Goal: Task Accomplishment & Management: Use online tool/utility

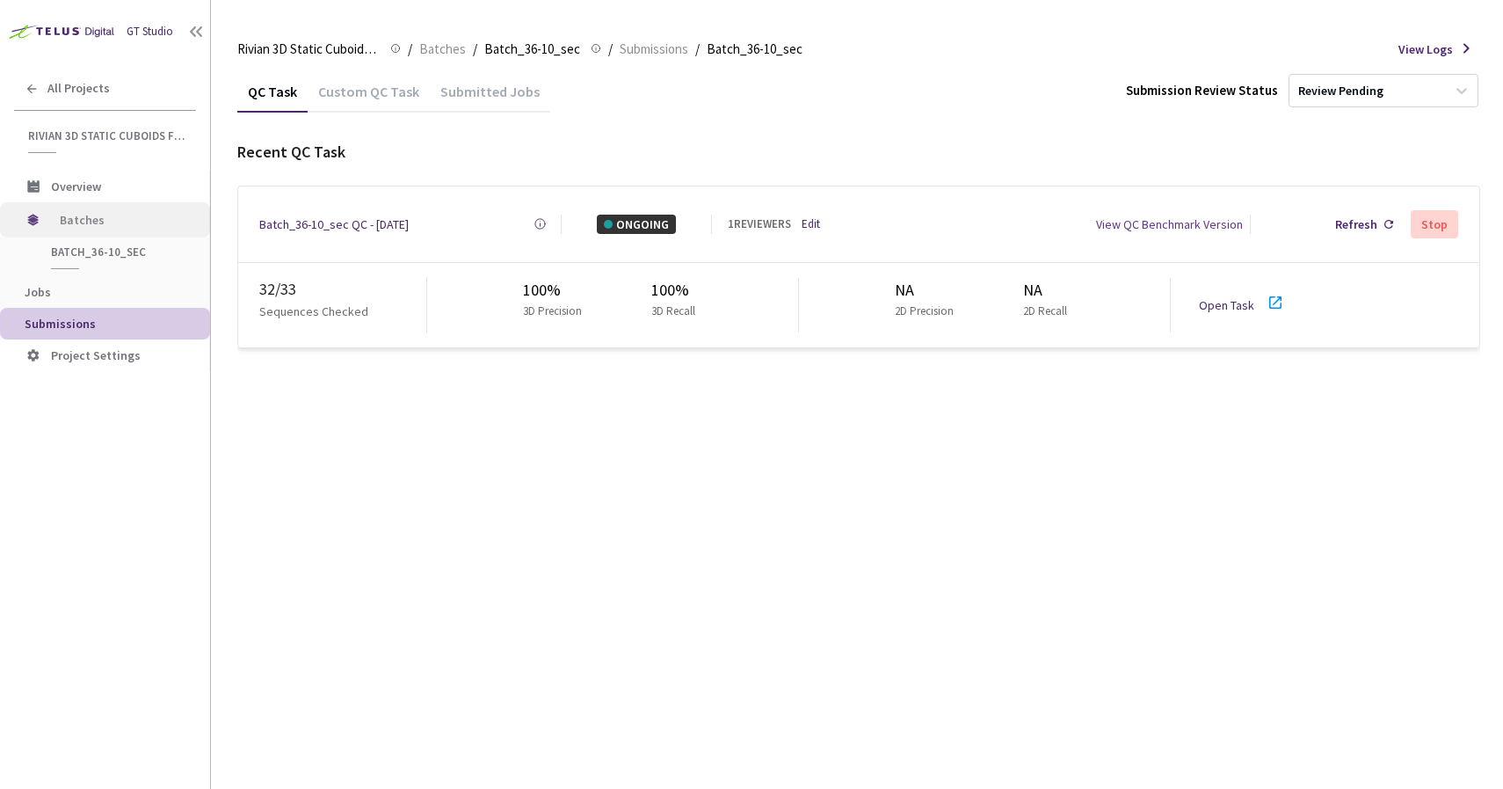
click at [118, 223] on span "Batches" at bounding box center [120, 219] width 120 height 35
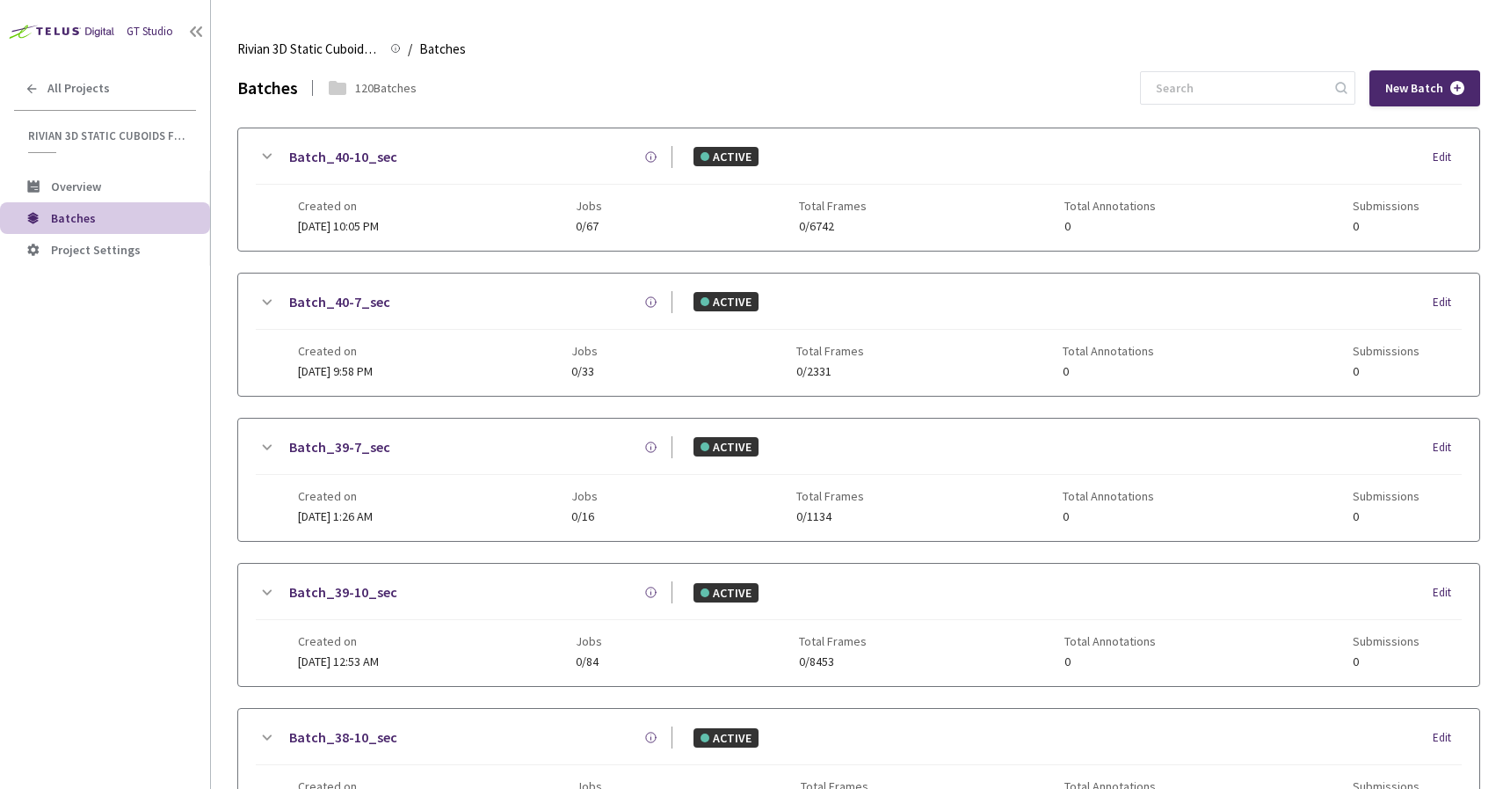
scroll to position [727, 0]
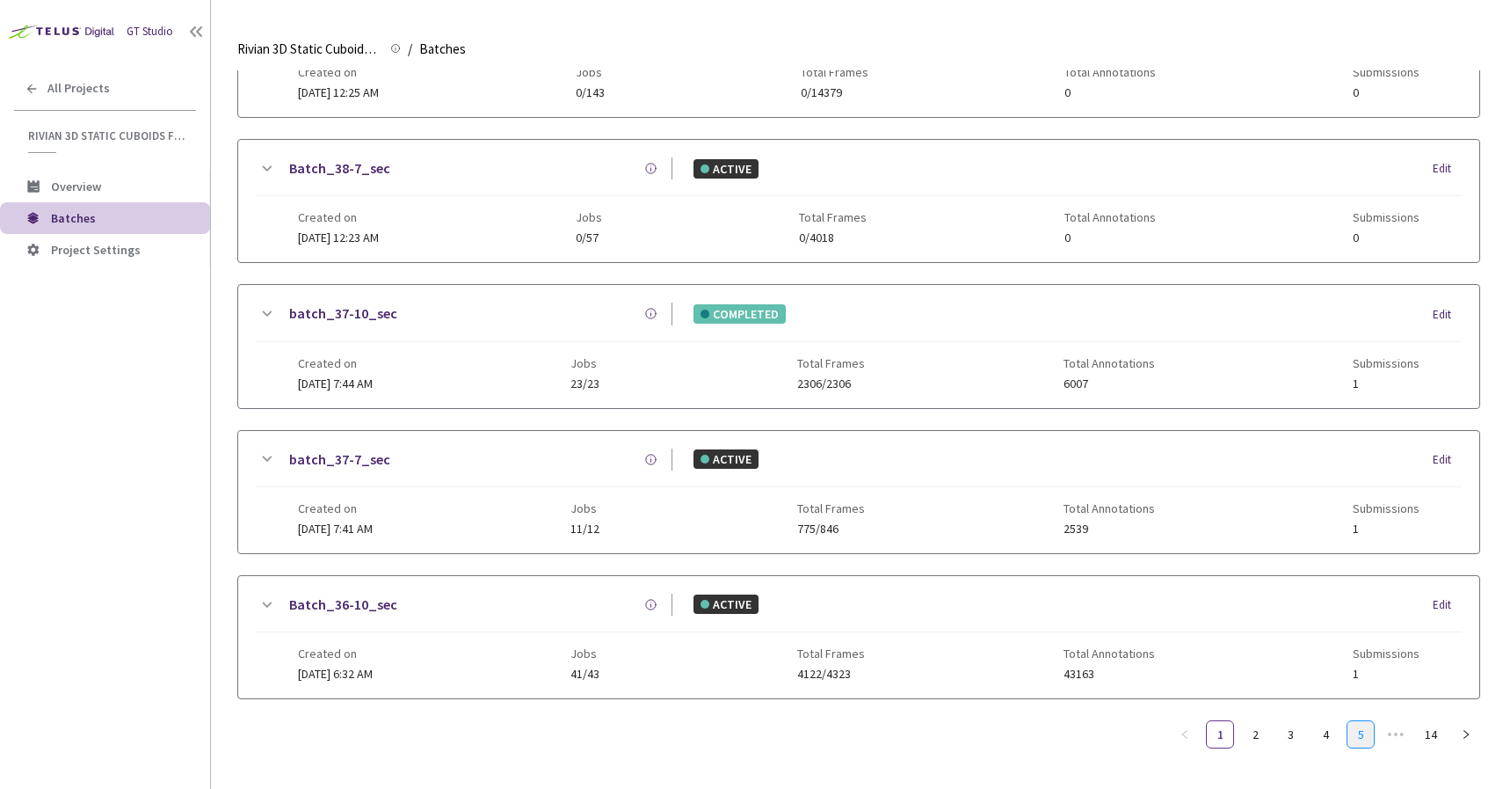
click at [1371, 724] on link "5" at bounding box center [1361, 734] width 26 height 26
click at [1354, 732] on link "7" at bounding box center [1361, 734] width 26 height 26
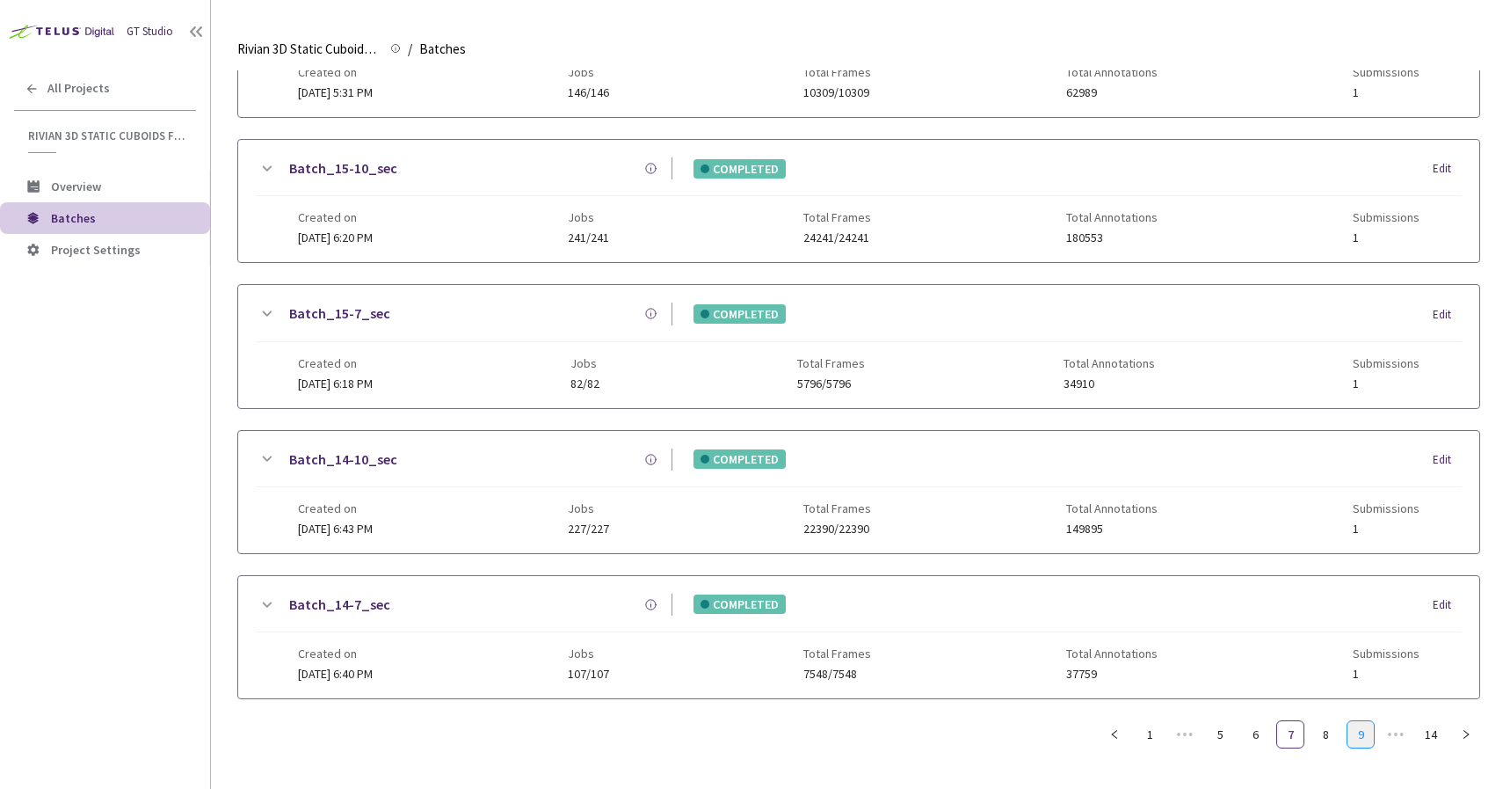
click at [1361, 735] on link "9" at bounding box center [1361, 734] width 26 height 26
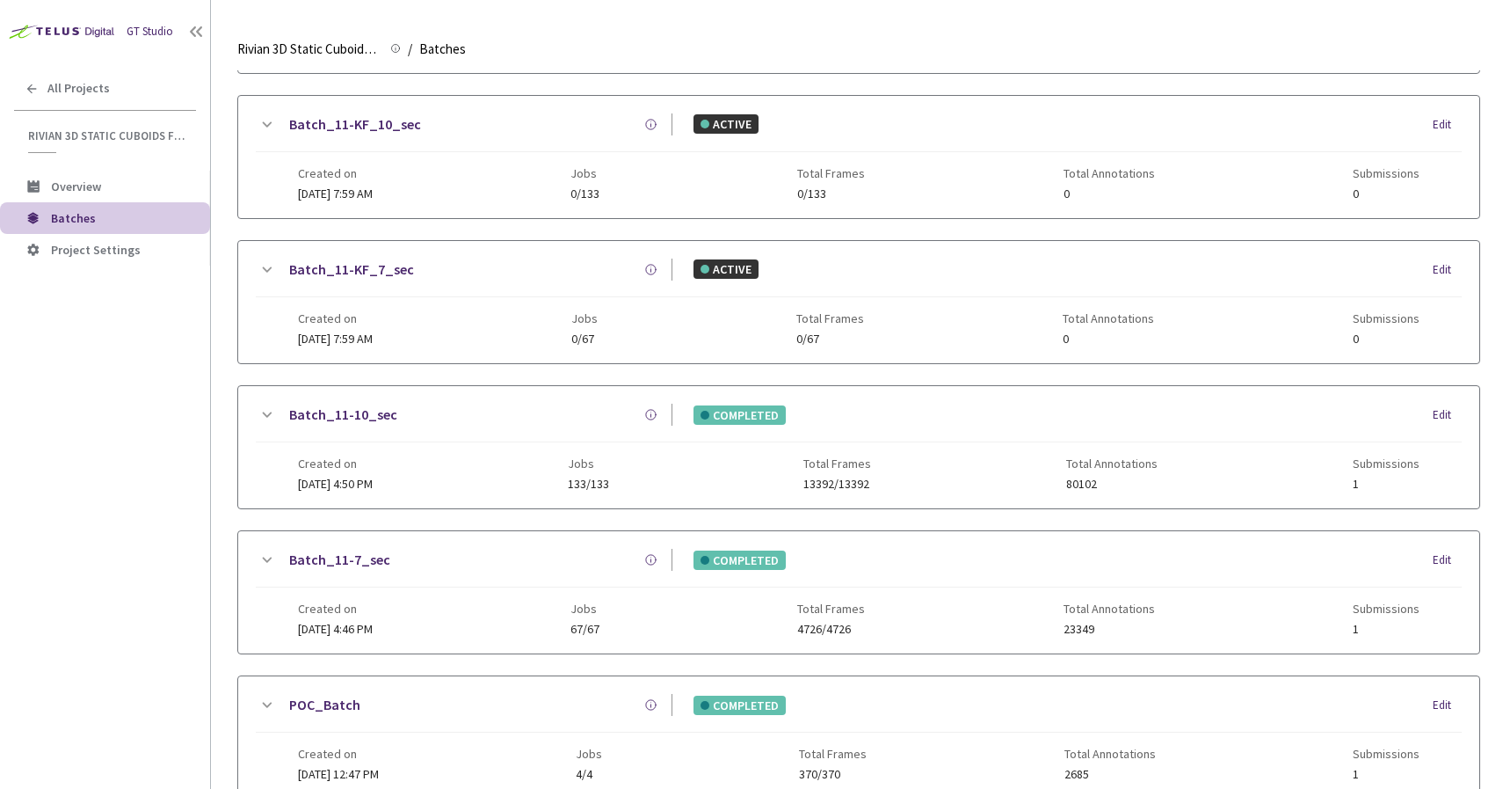
scroll to position [149, 0]
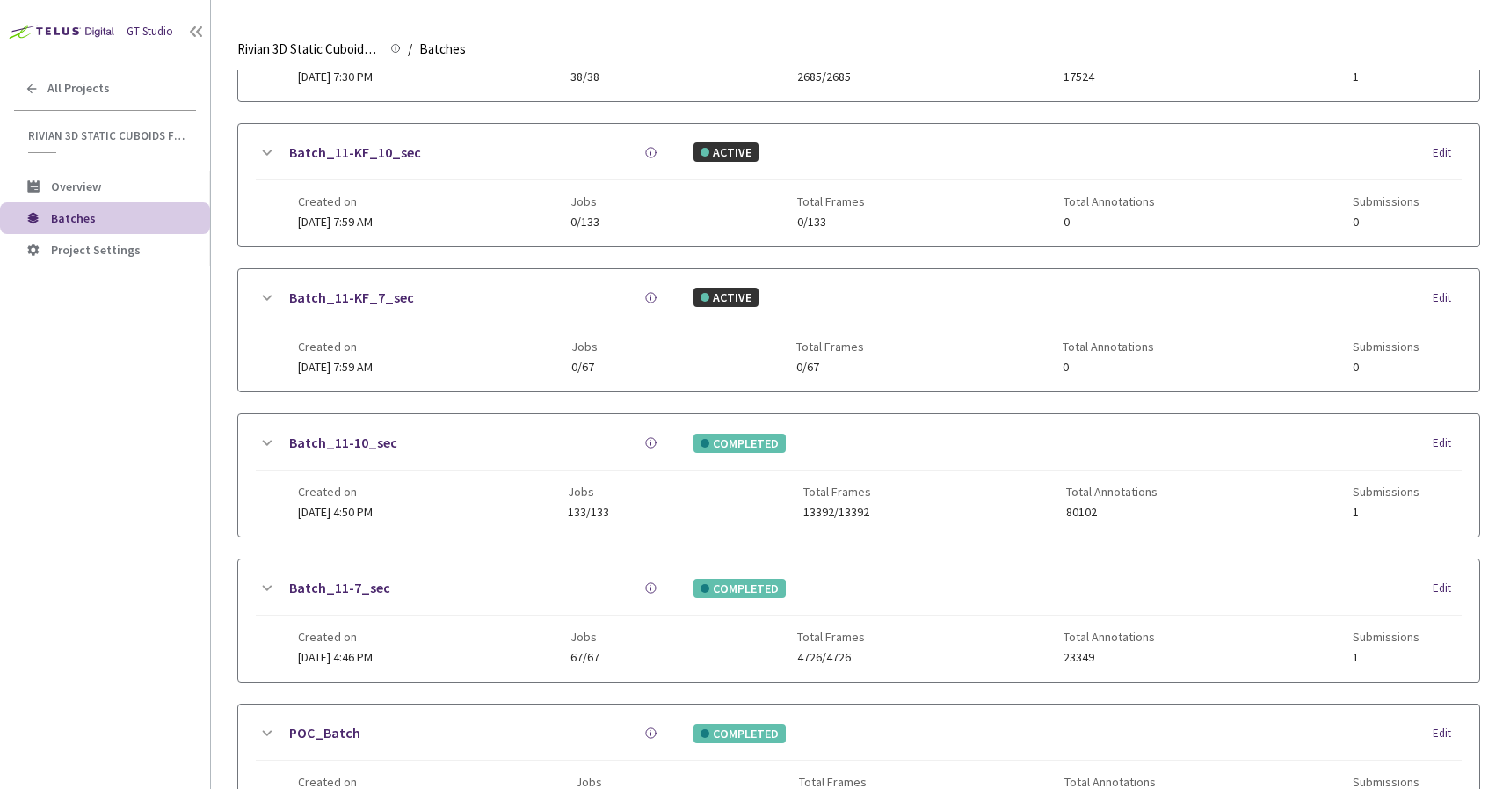
click at [354, 444] on link "Batch_11-10_sec" at bounding box center [343, 443] width 108 height 22
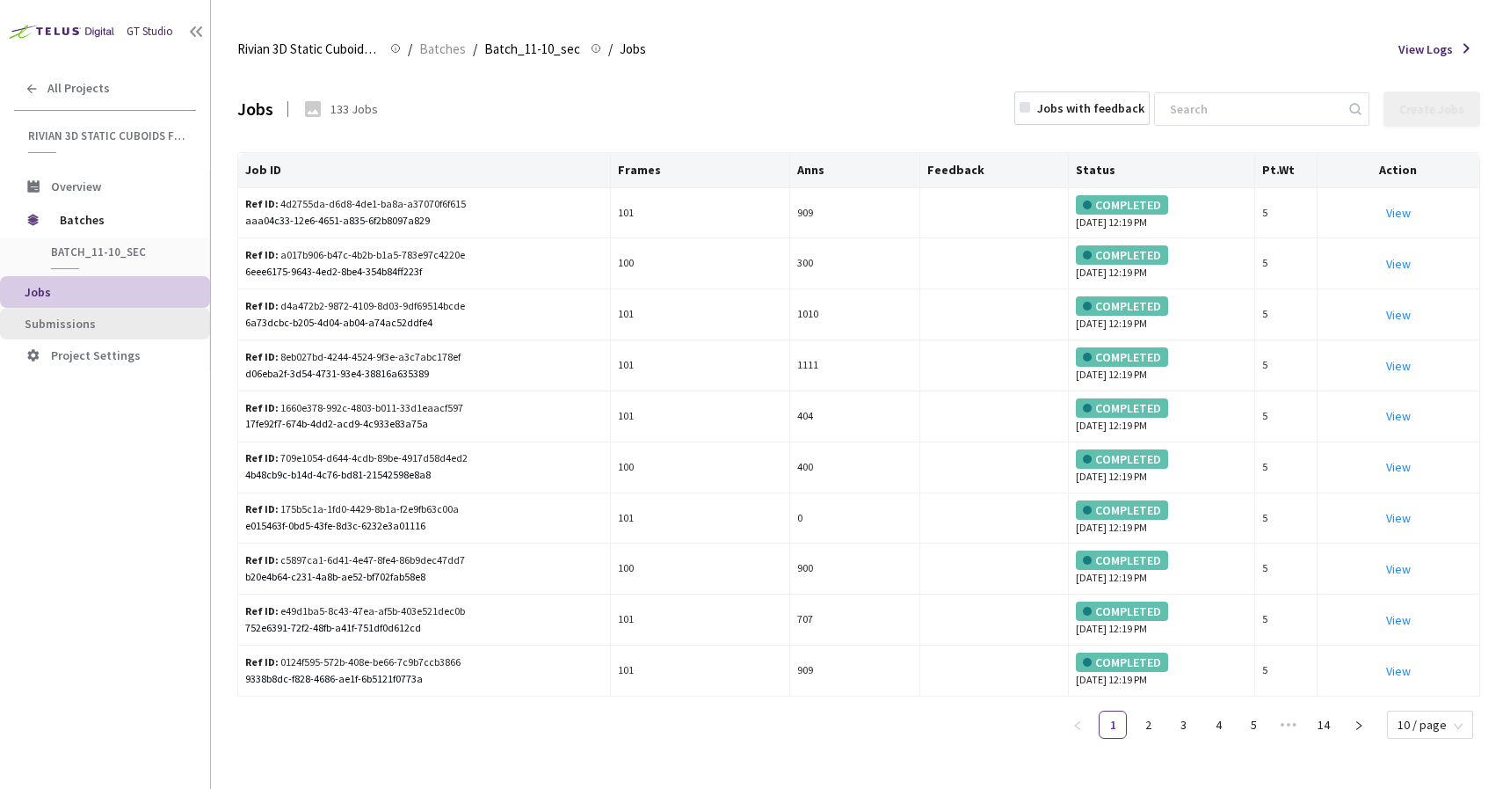
click at [152, 314] on li "Submissions" at bounding box center [105, 324] width 210 height 32
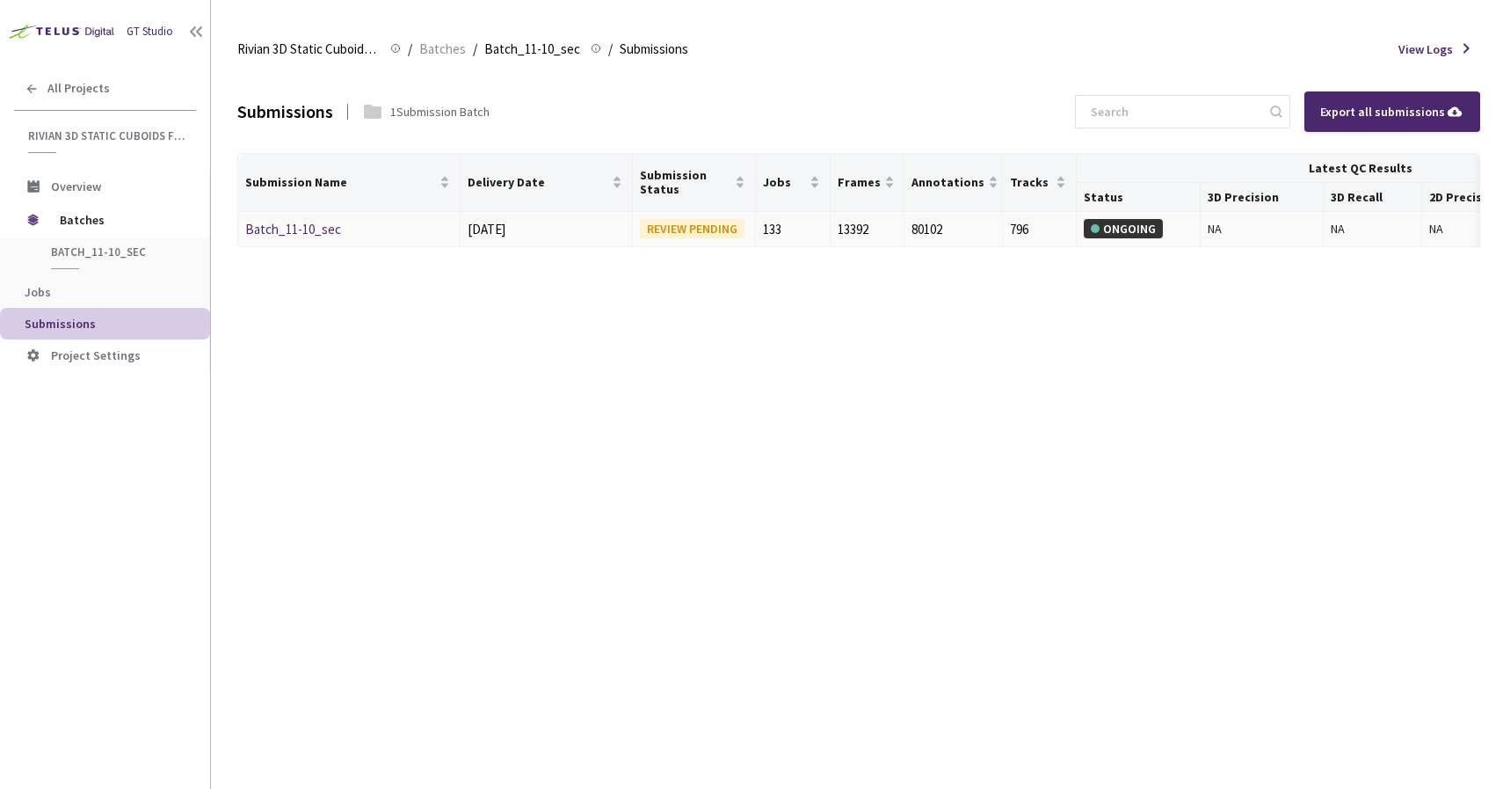
click at [277, 232] on link "Batch_11-10_sec" at bounding box center [293, 229] width 96 height 17
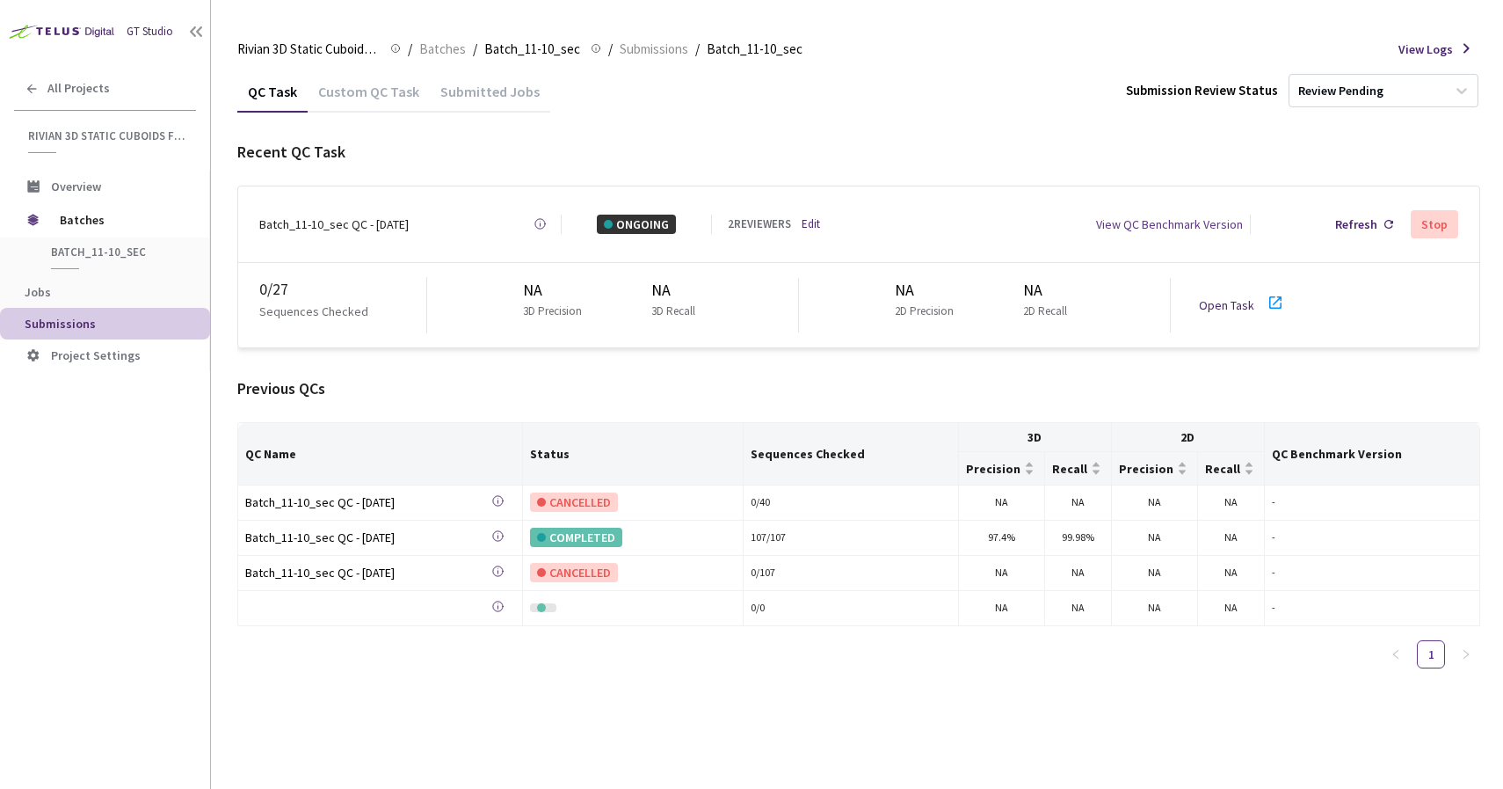
click at [1211, 297] on link "Open Task" at bounding box center [1226, 305] width 55 height 16
